Goal: Find specific page/section: Find specific page/section

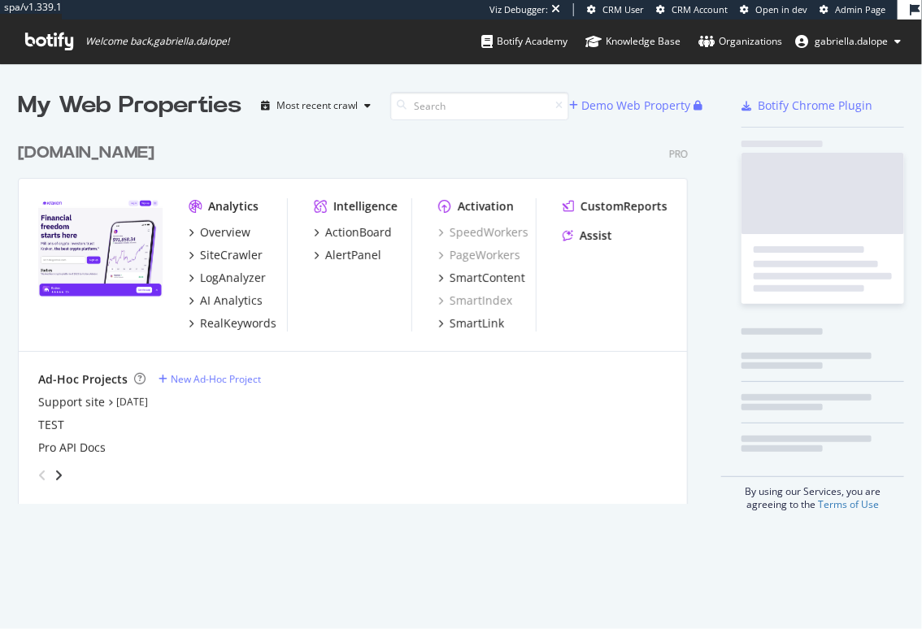
scroll to position [382, 683]
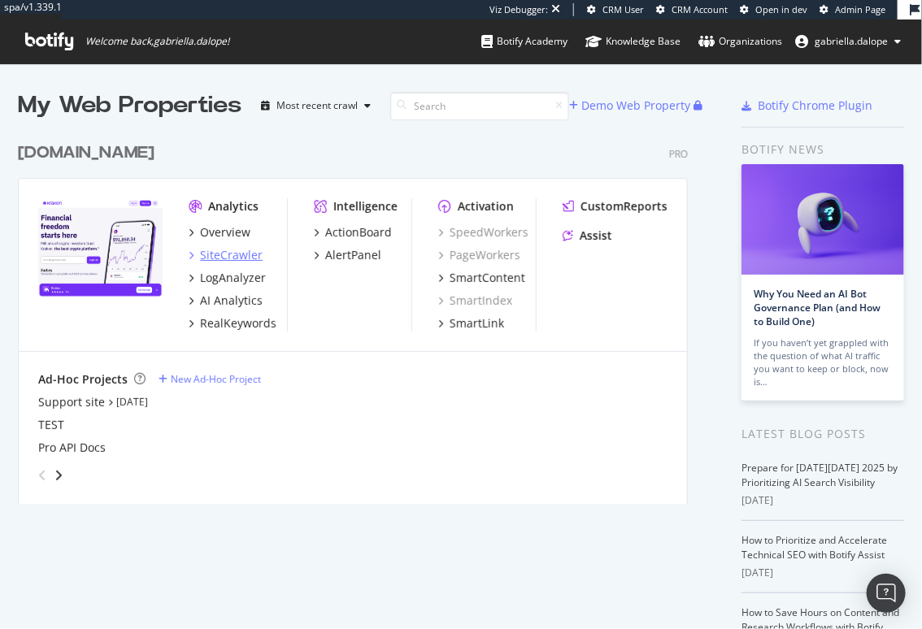
click at [214, 247] on div "SiteCrawler" at bounding box center [231, 255] width 63 height 16
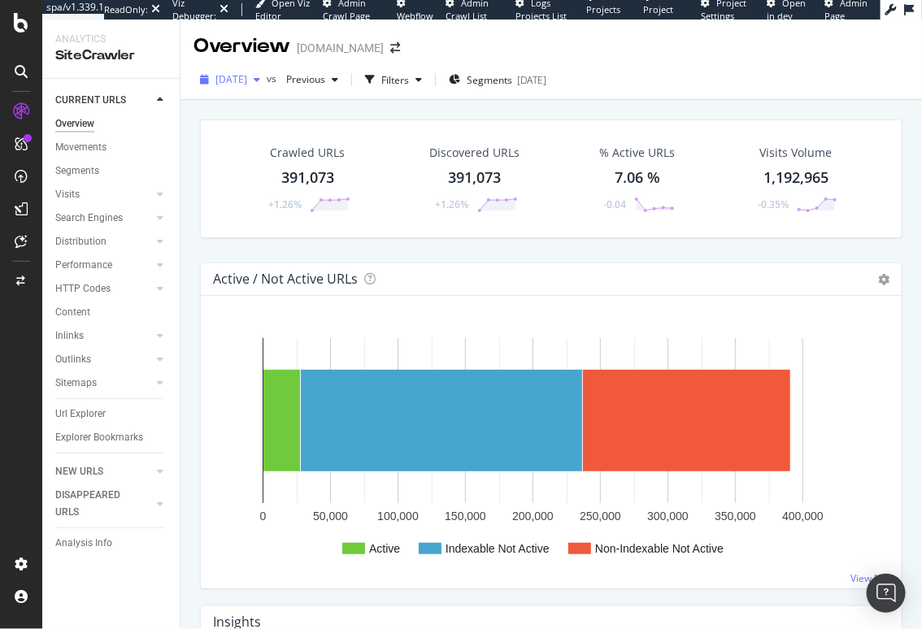
click at [220, 82] on span "[DATE]" at bounding box center [231, 79] width 32 height 14
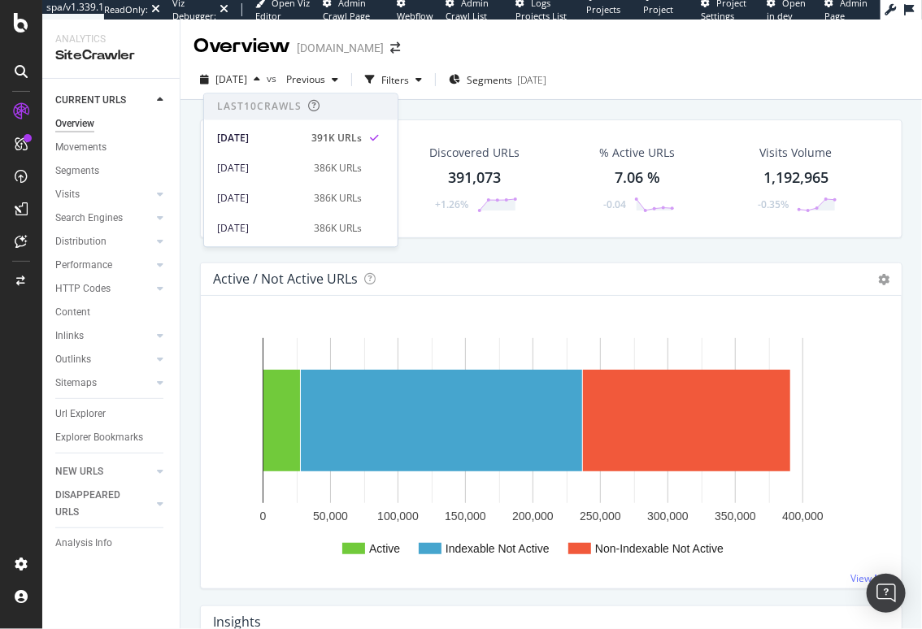
click at [548, 283] on div "Active / Not Active URLs Chart (by Value) Chart (by Percentage) Table Expand Ex…" at bounding box center [551, 279] width 701 height 33
